Goal: Information Seeking & Learning: Learn about a topic

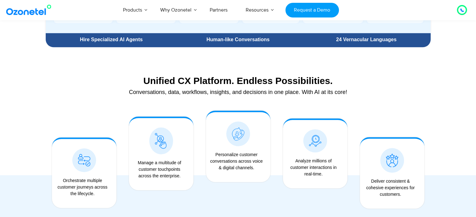
scroll to position [449, 0]
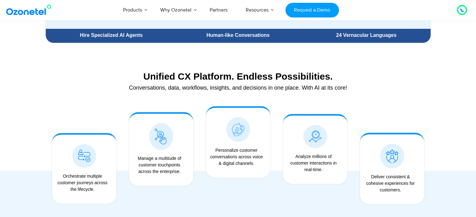
drag, startPoint x: 98, startPoint y: 191, endPoint x: 60, endPoint y: 178, distance: 39.7
click at [60, 178] on div "Orchestrate multiple customer journeys across the lifecycle." at bounding box center [82, 183] width 55 height 20
copy div "Orchestrate multiple customer journeys across the lifecycle."
drag, startPoint x: 257, startPoint y: 166, endPoint x: 238, endPoint y: 152, distance: 23.6
click at [238, 152] on div "Personalize customer conversations across voice & digital channels." at bounding box center [236, 157] width 55 height 20
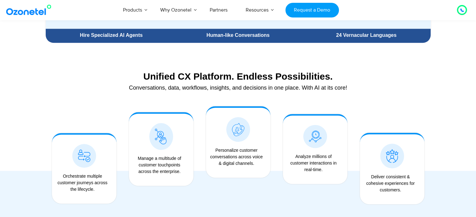
copy div "customer conversations across voice & digital channels."
drag, startPoint x: 103, startPoint y: 190, endPoint x: 63, endPoint y: 177, distance: 41.1
click at [63, 177] on div "Orchestrate multiple customer journeys across the lifecycle." at bounding box center [82, 183] width 55 height 20
copy div "Orchestrate multiple customer journeys across the lifecycle."
drag, startPoint x: 331, startPoint y: 172, endPoint x: 295, endPoint y: 158, distance: 38.6
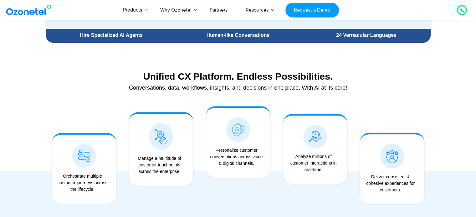
click at [295, 158] on div "Analyze millions of customer interactions in real-time." at bounding box center [313, 164] width 55 height 20
copy div "Analyze millions of customer interactions in real-time."
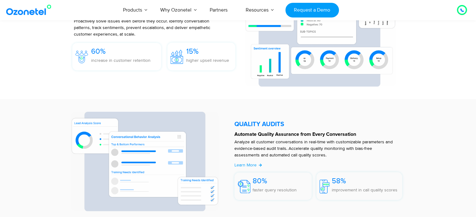
scroll to position [1005, 0]
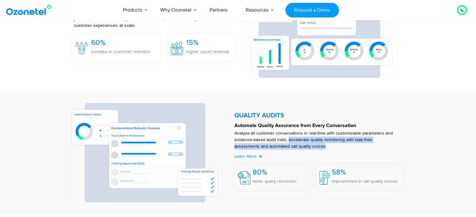
drag, startPoint x: 289, startPoint y: 141, endPoint x: 324, endPoint y: 149, distance: 35.8
click at [324, 149] on p "Analyze all customer conversations in real-time with customizable parameters an…" at bounding box center [315, 140] width 162 height 20
copy p "Accelerate quality monitoring with bias-free assessments and automated call qua…"
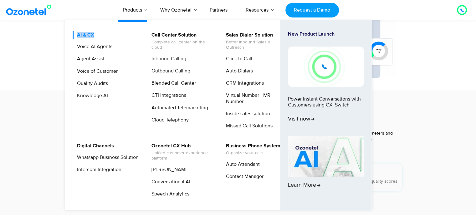
drag, startPoint x: 101, startPoint y: 37, endPoint x: 74, endPoint y: 37, distance: 27.2
click at [74, 37] on li "AI & CX Voice AI Agents Agent Assist Voice of Customer Quality Audits Knowledge…" at bounding box center [110, 82] width 74 height 103
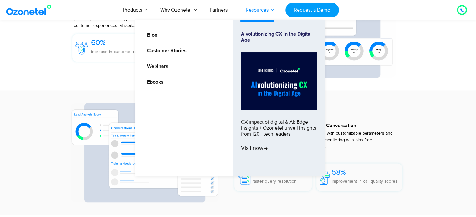
copy link "AI & CX"
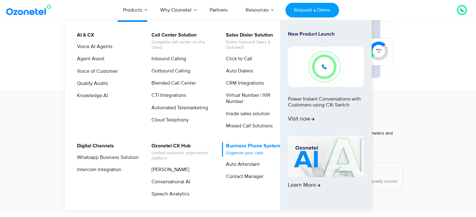
click at [244, 147] on link "Business Phone System Organize your calls" at bounding box center [251, 149] width 59 height 15
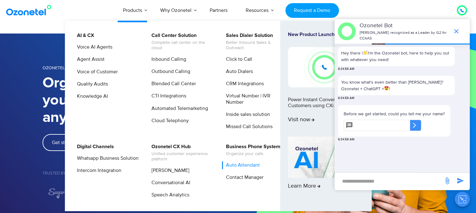
click at [244, 165] on link "Auto Attendant" at bounding box center [241, 165] width 39 height 8
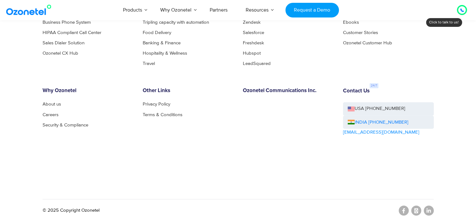
scroll to position [3459, 0]
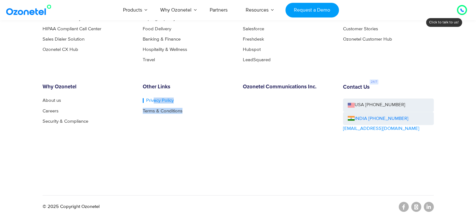
drag, startPoint x: 234, startPoint y: 118, endPoint x: 154, endPoint y: 101, distance: 82.0
click at [154, 101] on div "Other Links Privacy Policy Terms & Conditions" at bounding box center [188, 125] width 100 height 83
click at [170, 137] on div "Other Links Privacy Policy Terms & Conditions" at bounding box center [188, 125] width 100 height 83
click at [154, 100] on link "Privacy Policy" at bounding box center [158, 100] width 31 height 5
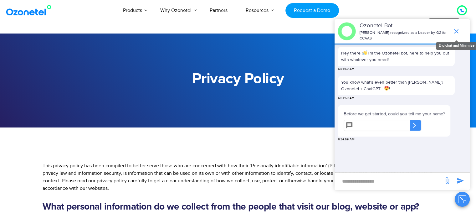
click at [457, 28] on icon "end chat or minimize" at bounding box center [456, 32] width 8 height 8
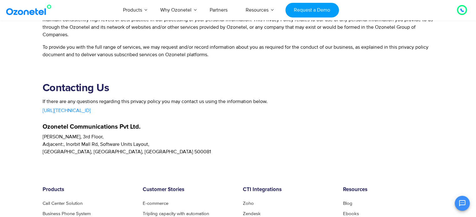
scroll to position [1511, 0]
